Goal: Task Accomplishment & Management: Use online tool/utility

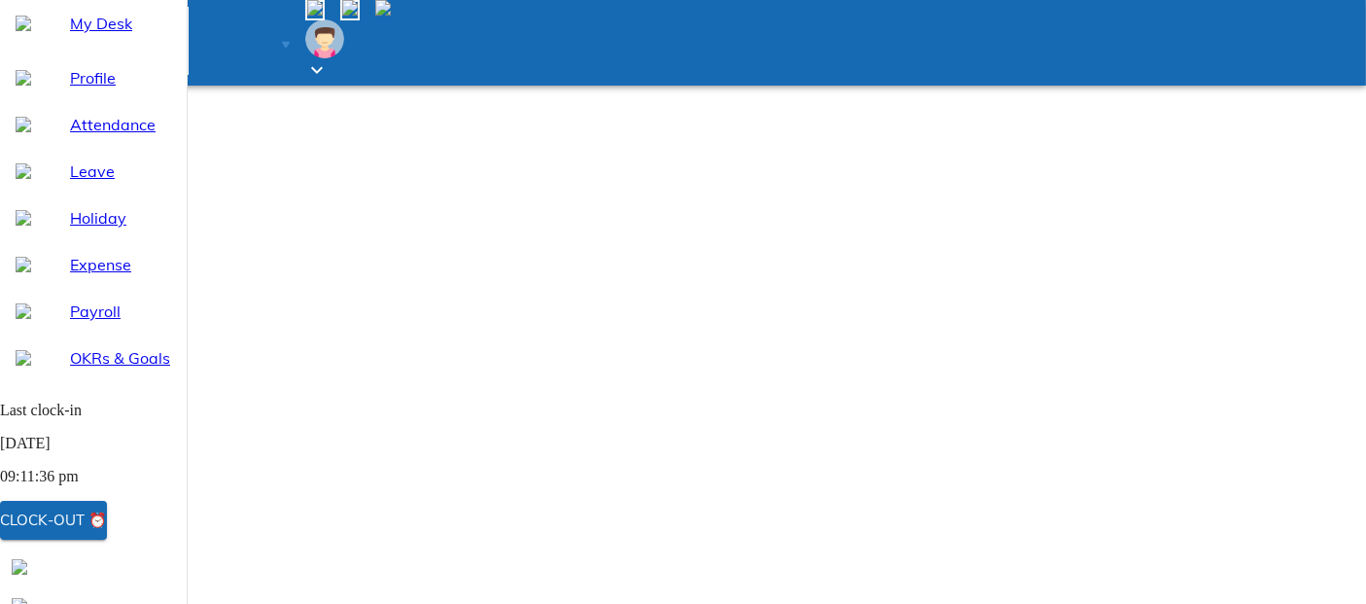
select select "9"
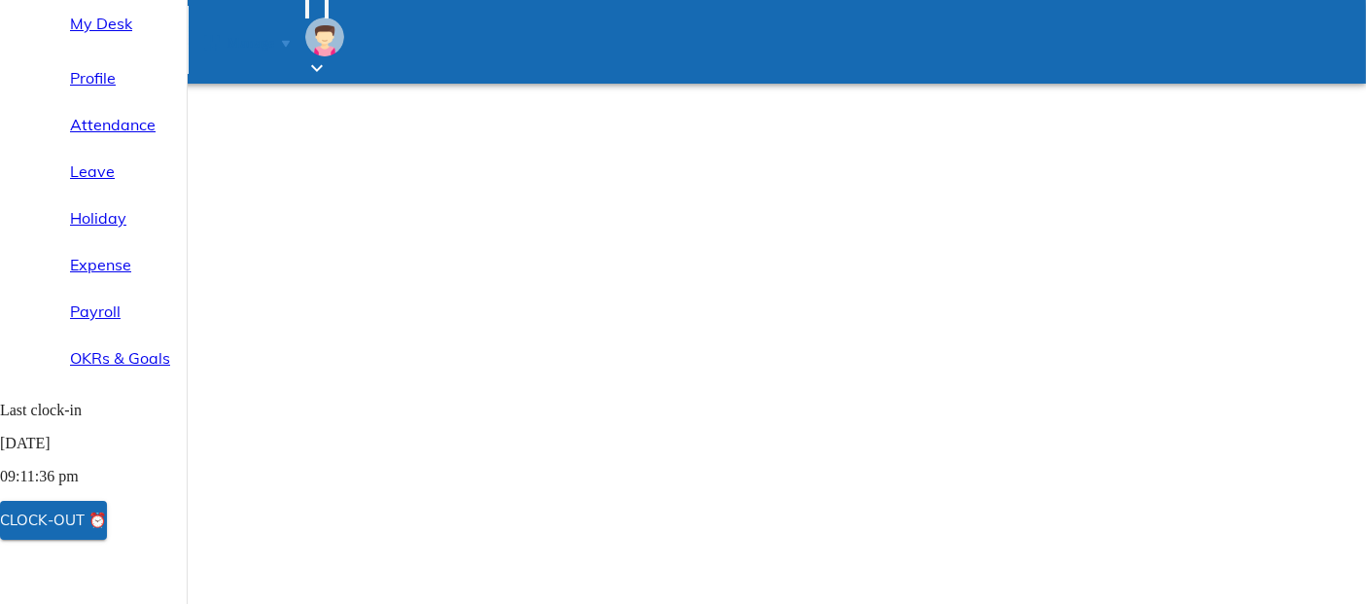
select select "9"
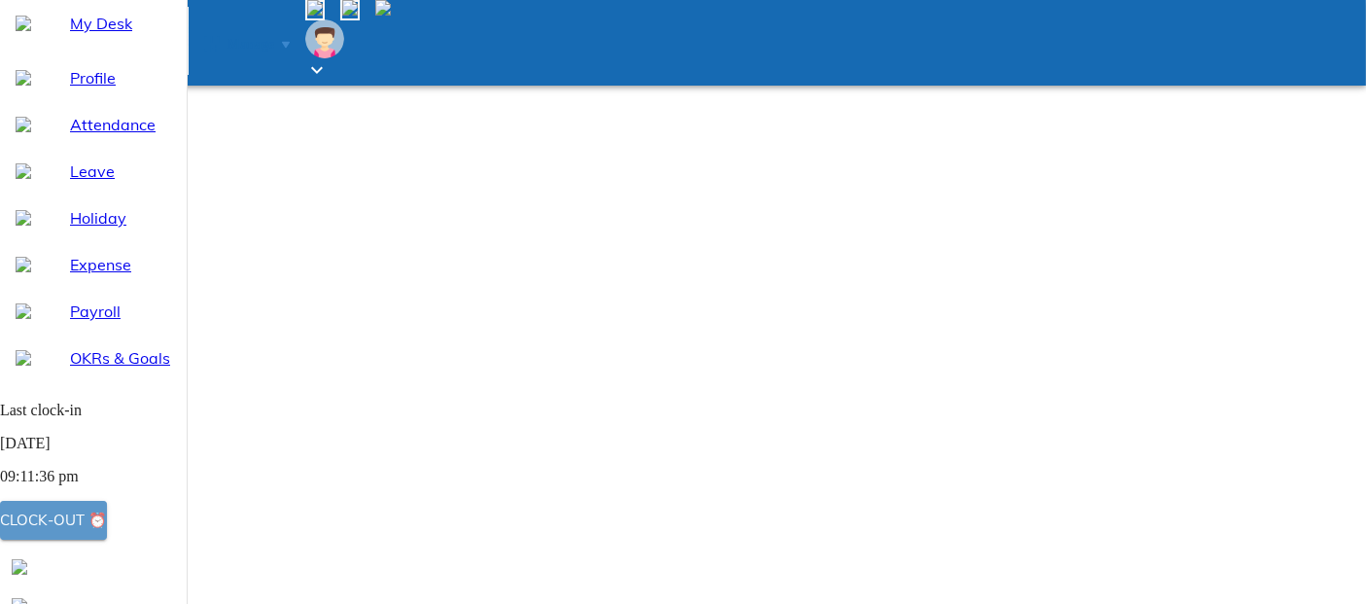
click at [107, 526] on div "Clock-out ⏰" at bounding box center [53, 520] width 107 height 25
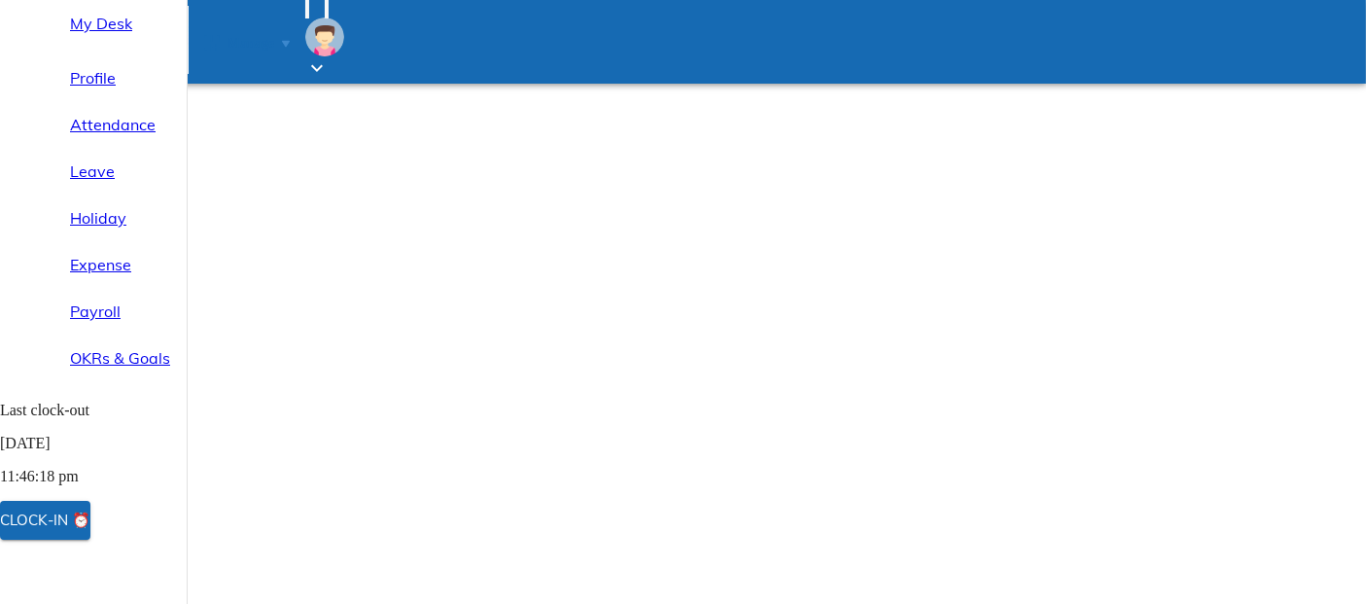
select select "9"
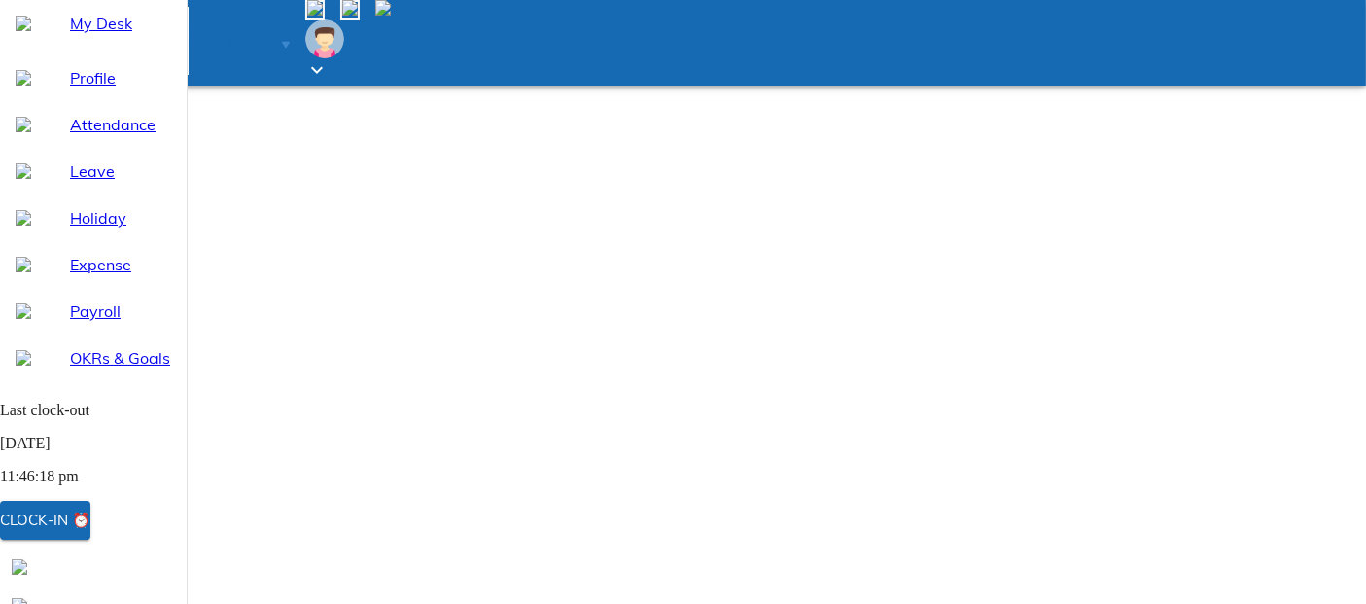
click at [90, 523] on div "Clock-in ⏰" at bounding box center [45, 520] width 90 height 25
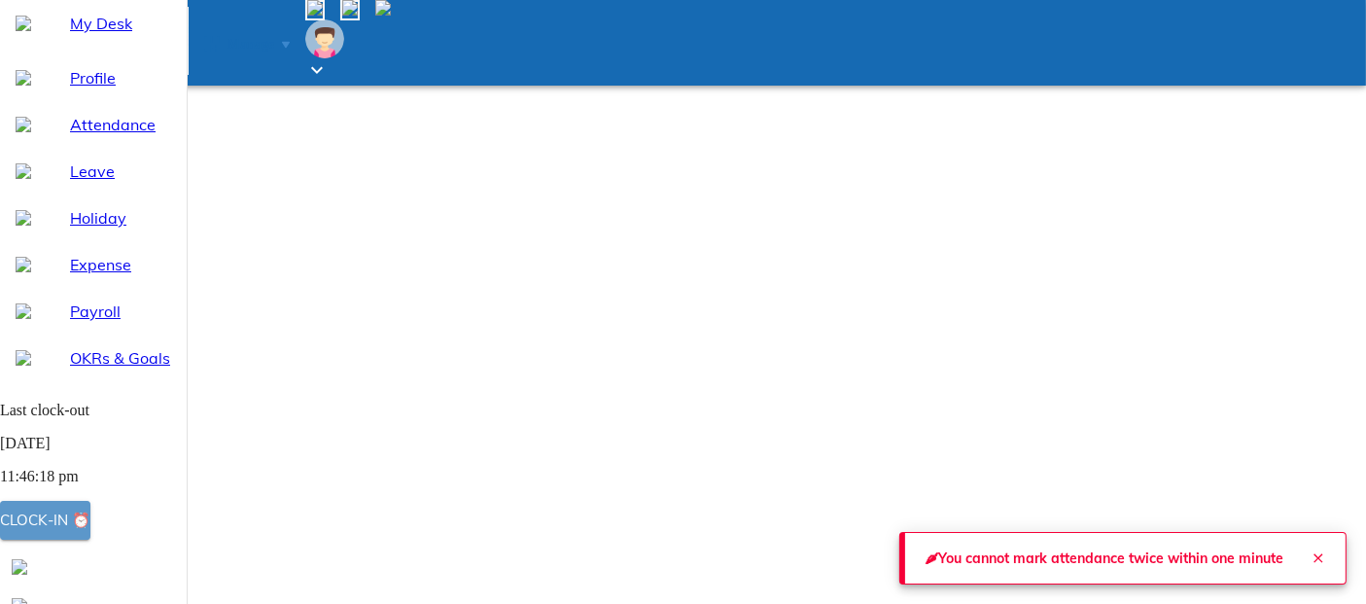
click at [90, 532] on div "Clock-in ⏰" at bounding box center [45, 520] width 90 height 25
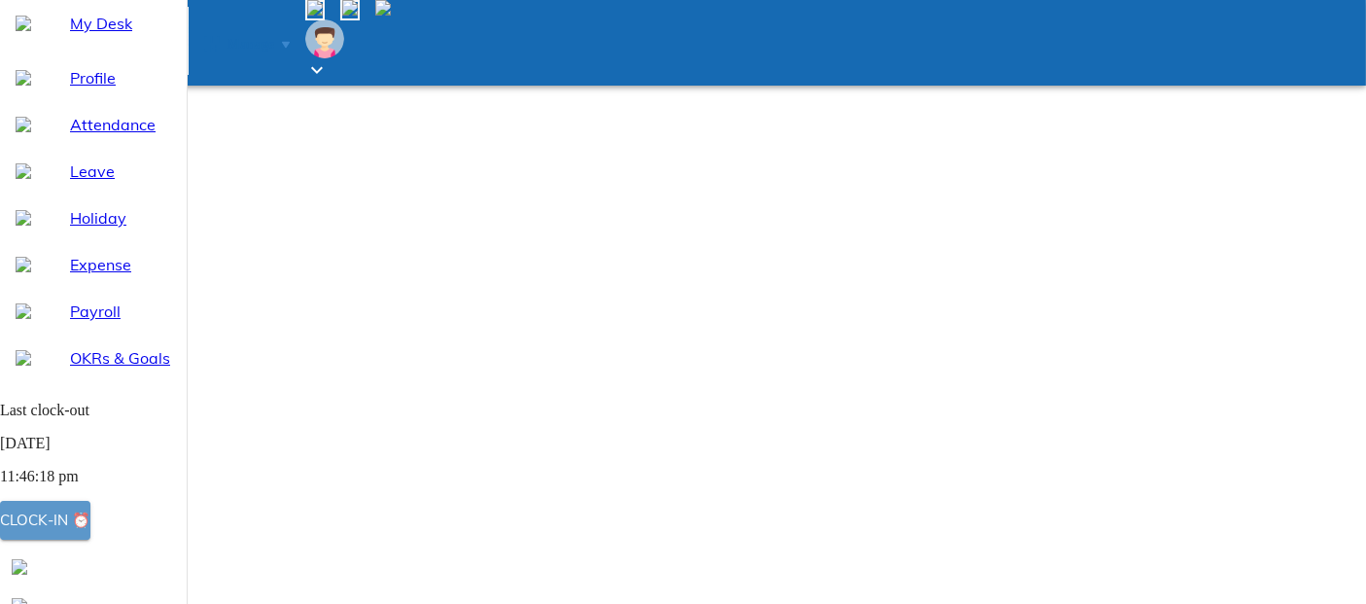
click at [90, 532] on div "Clock-in ⏰" at bounding box center [45, 520] width 90 height 25
